Goal: Information Seeking & Learning: Learn about a topic

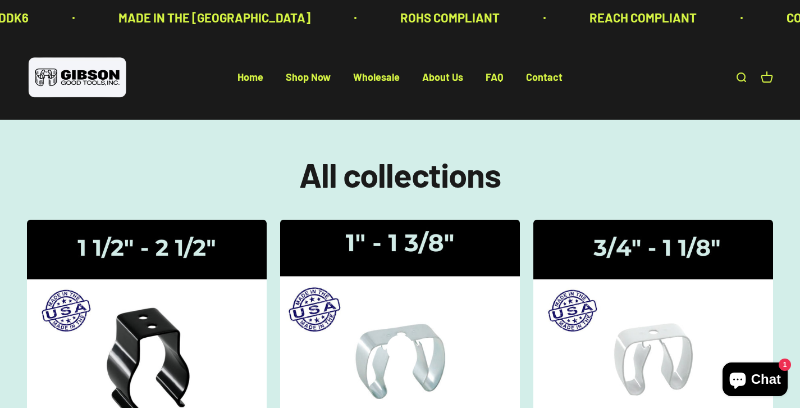
click at [425, 257] on img at bounding box center [400, 330] width 254 height 235
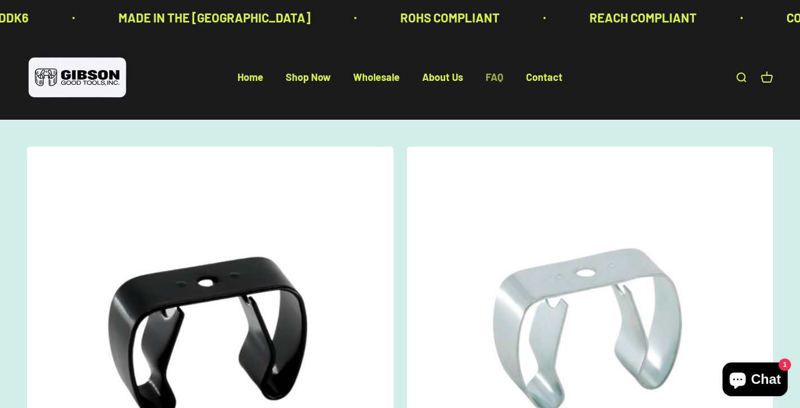
click at [494, 79] on link "FAQ" at bounding box center [495, 77] width 18 height 12
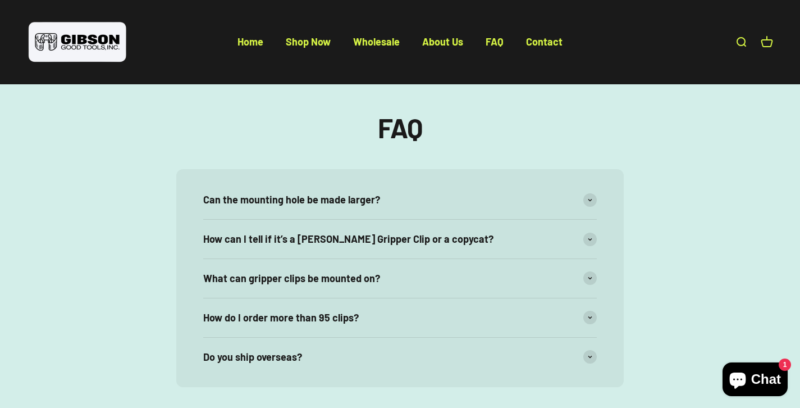
scroll to position [63, 0]
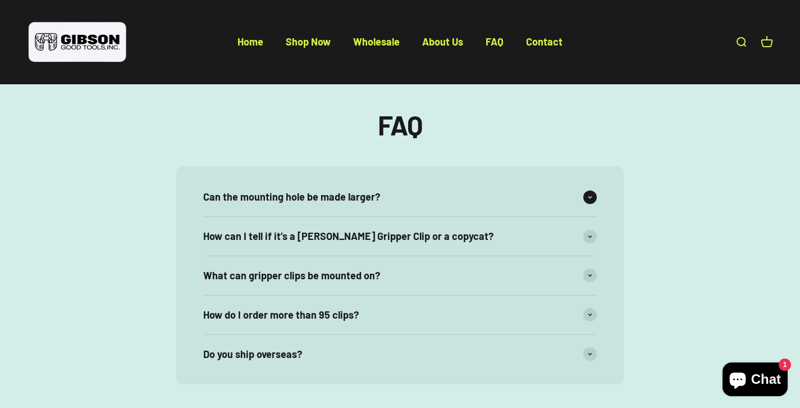
click at [405, 193] on div "Can the mounting hole be made larger?" at bounding box center [400, 196] width 394 height 39
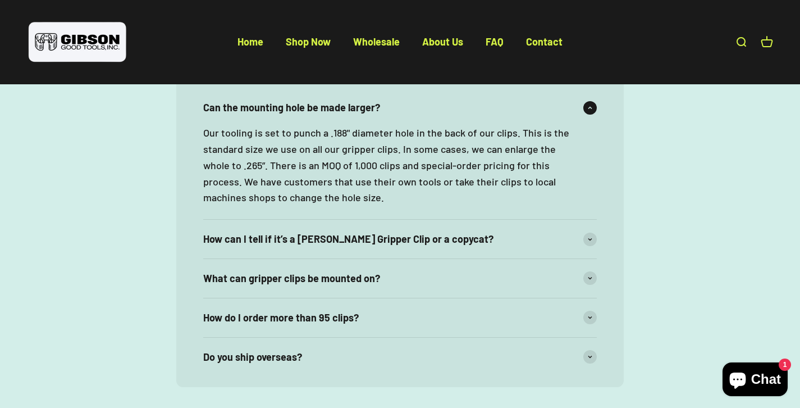
scroll to position [154, 0]
click at [357, 280] on span "What can gripper clips be mounted on?" at bounding box center [291, 277] width 177 height 16
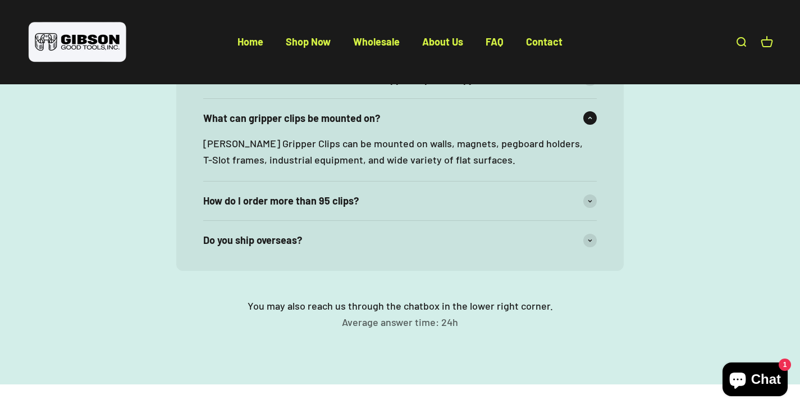
scroll to position [325, 0]
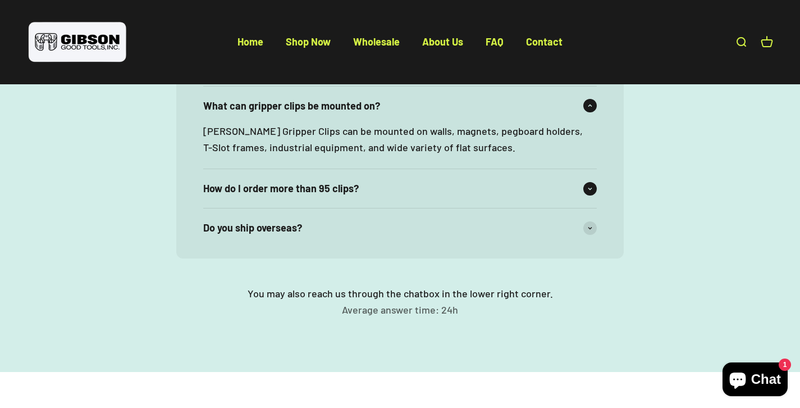
click at [356, 187] on span "How do I order more than 95 clips?" at bounding box center [281, 188] width 156 height 16
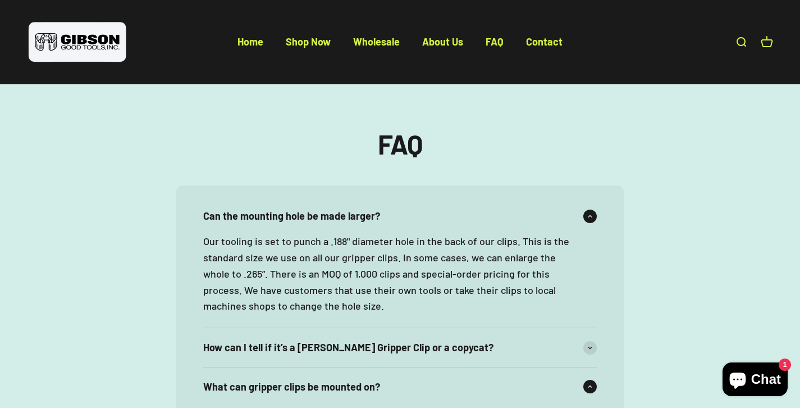
scroll to position [0, 0]
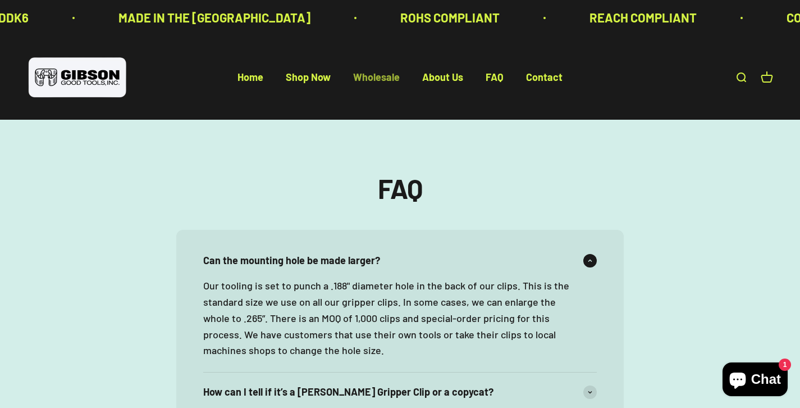
click at [375, 80] on link "Wholesale" at bounding box center [376, 77] width 47 height 12
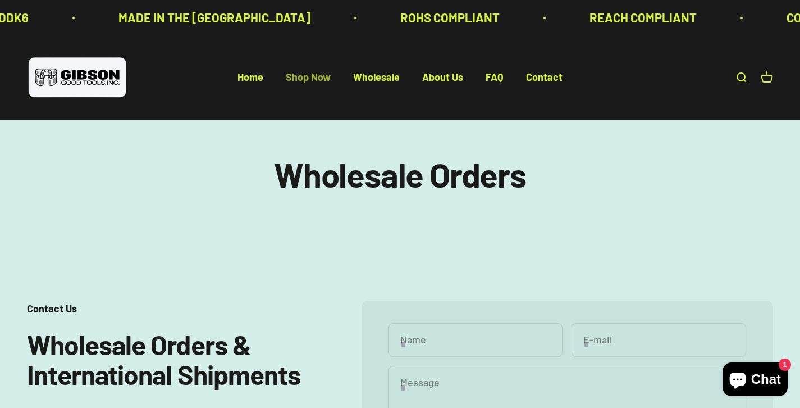
click at [312, 81] on link "Shop Now" at bounding box center [308, 77] width 45 height 12
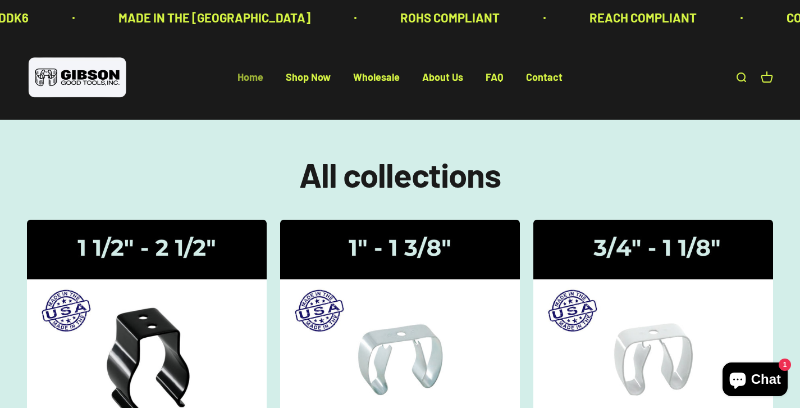
click at [254, 73] on link "Home" at bounding box center [251, 77] width 26 height 12
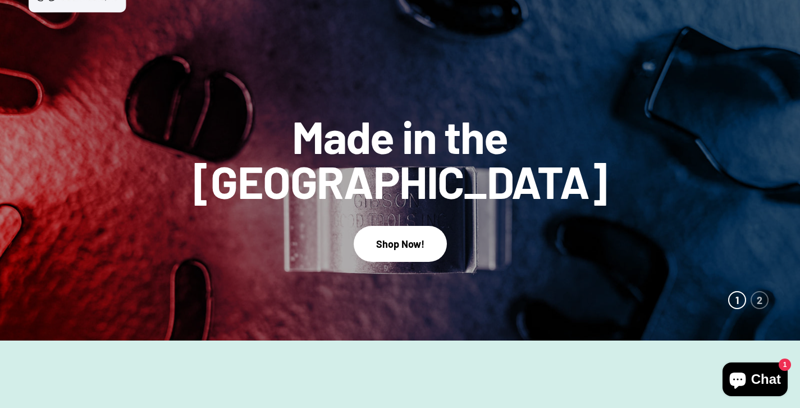
scroll to position [88, 0]
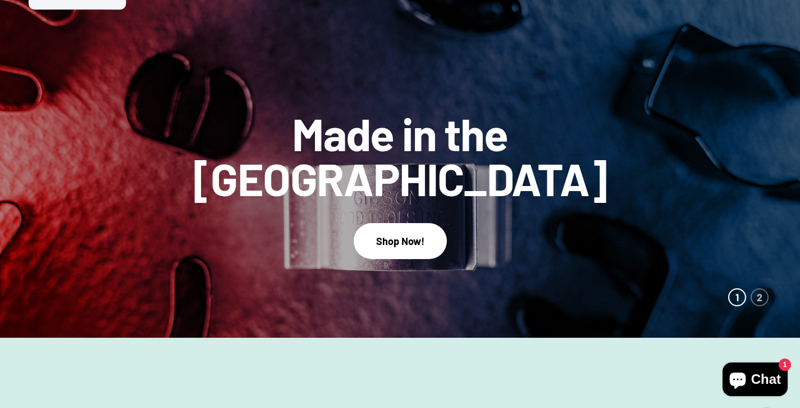
click at [775, 381] on span "Chat" at bounding box center [766, 379] width 30 height 17
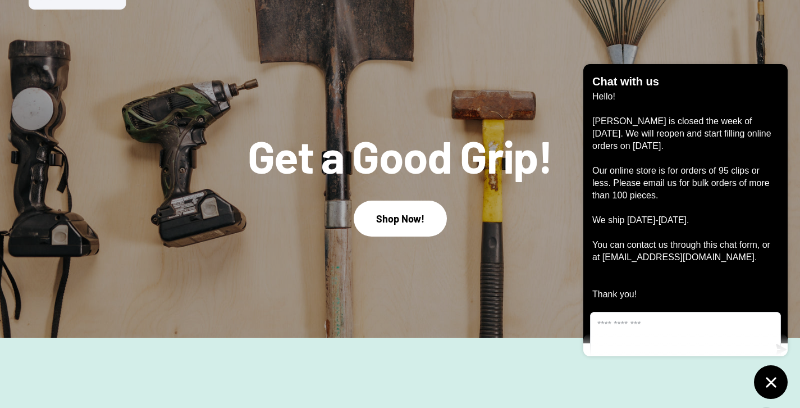
click at [775, 381] on icon "Chat window" at bounding box center [771, 381] width 17 height 17
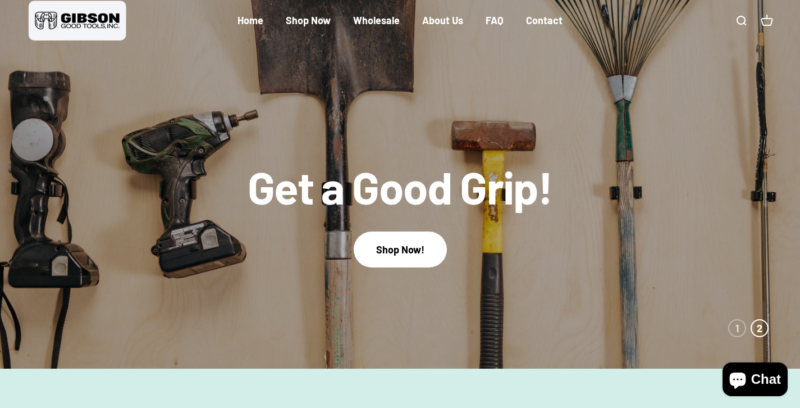
scroll to position [0, 0]
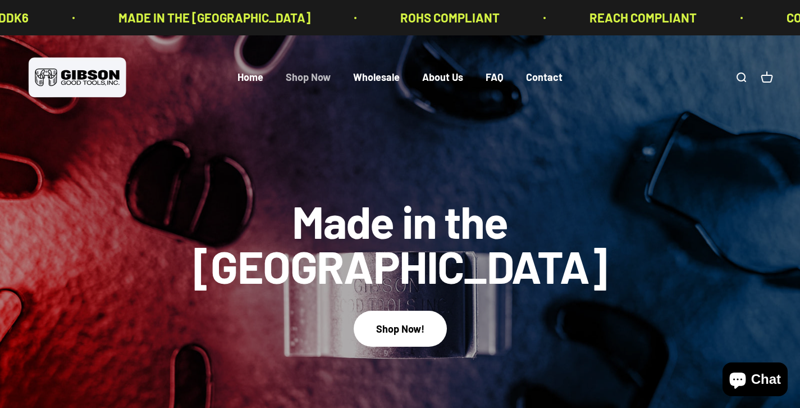
click at [315, 79] on link "Shop Now" at bounding box center [308, 77] width 45 height 12
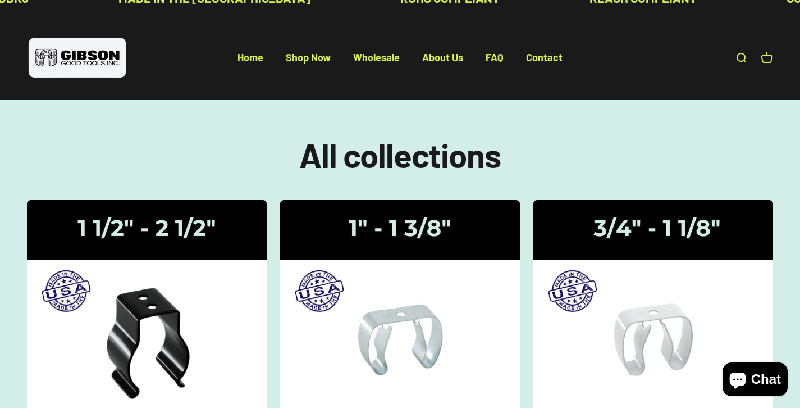
scroll to position [20, 0]
